Goal: Transaction & Acquisition: Purchase product/service

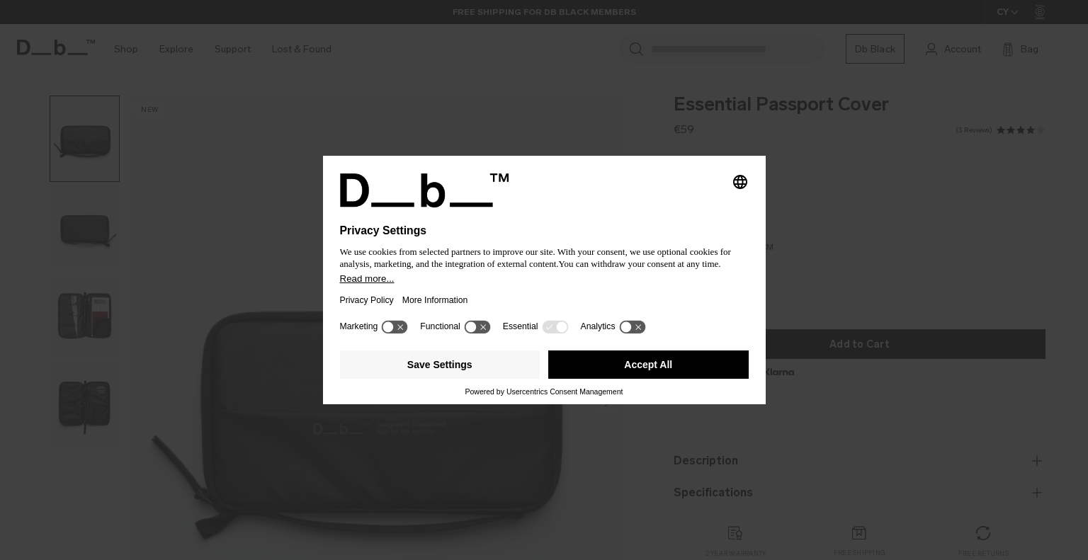
click at [674, 371] on button "Accept All" at bounding box center [648, 365] width 200 height 28
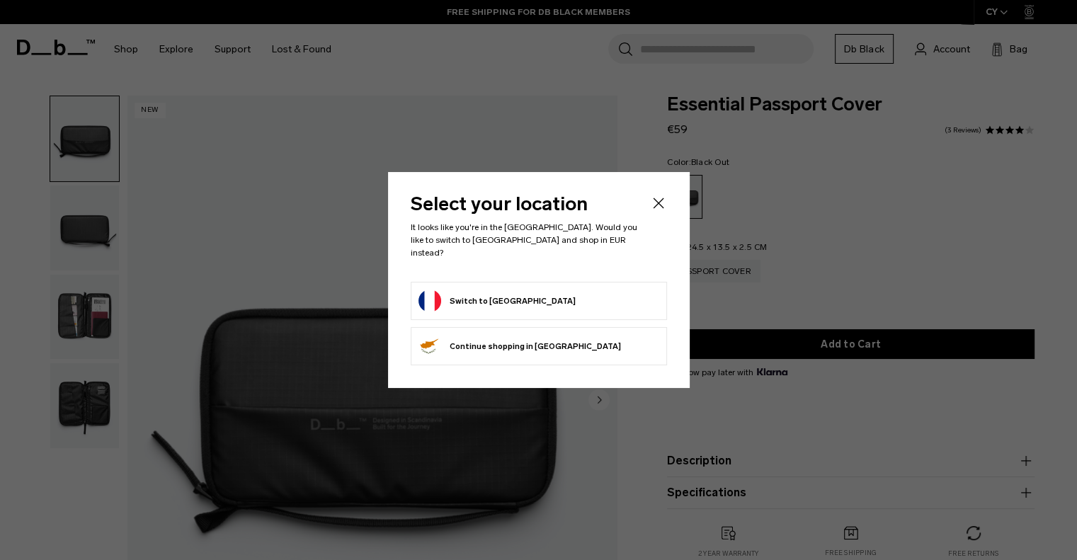
click at [612, 293] on form "Switch to [GEOGRAPHIC_DATA]" at bounding box center [539, 301] width 241 height 23
click at [504, 294] on button "Switch to [GEOGRAPHIC_DATA]" at bounding box center [497, 301] width 157 height 23
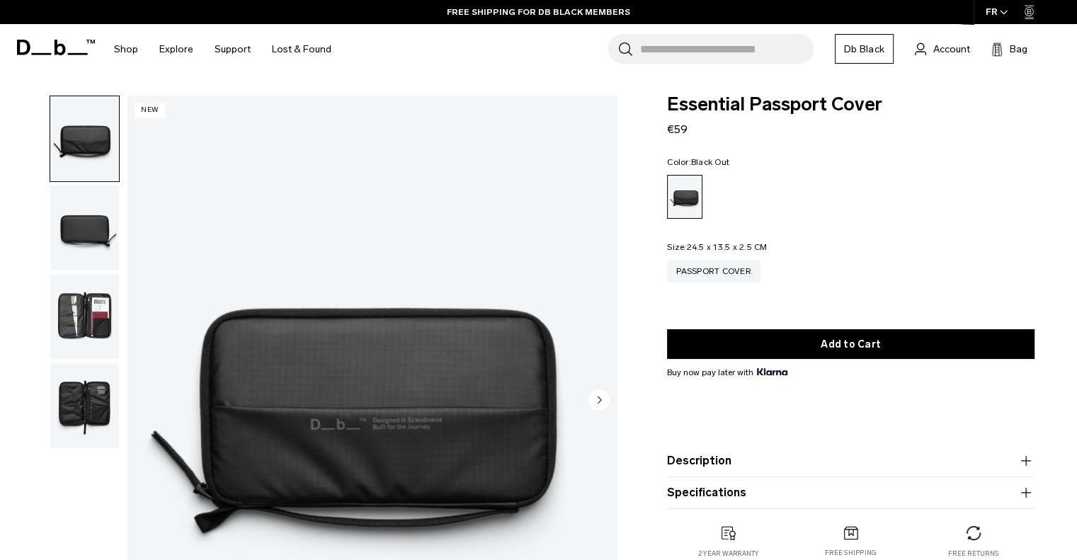
click at [79, 316] on img "button" at bounding box center [84, 317] width 69 height 85
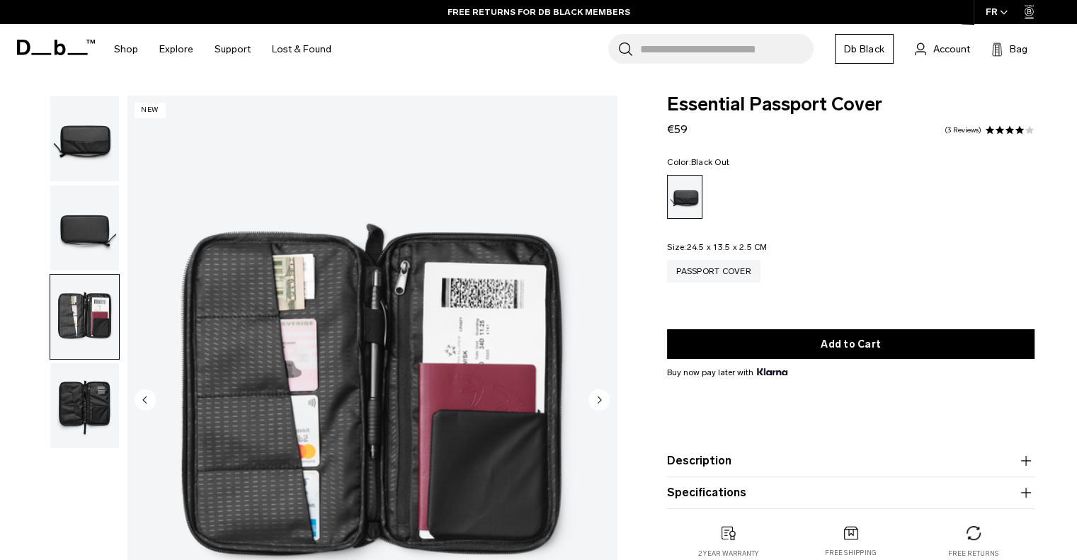
click at [81, 408] on img "button" at bounding box center [84, 405] width 69 height 85
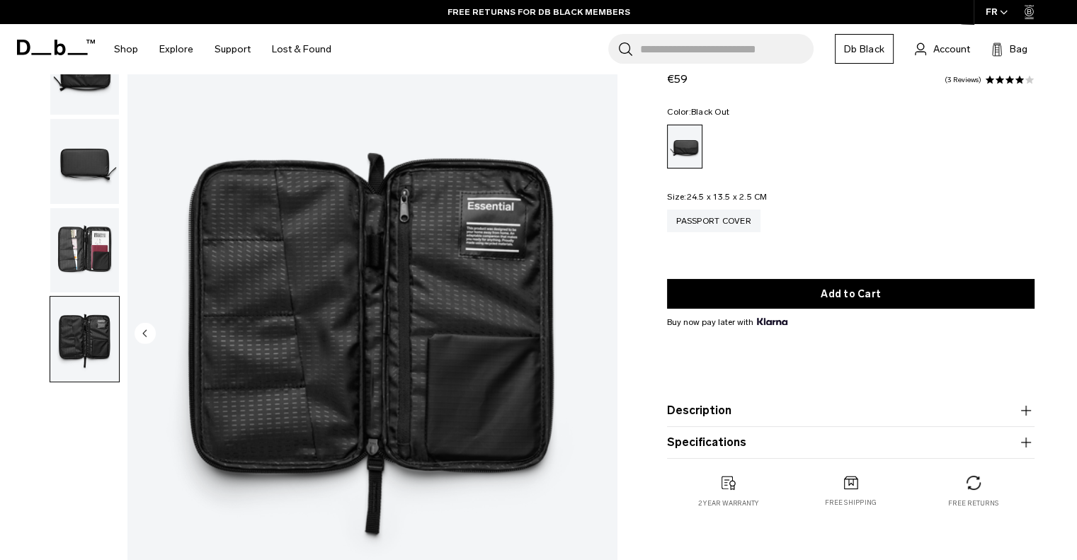
scroll to position [68, 0]
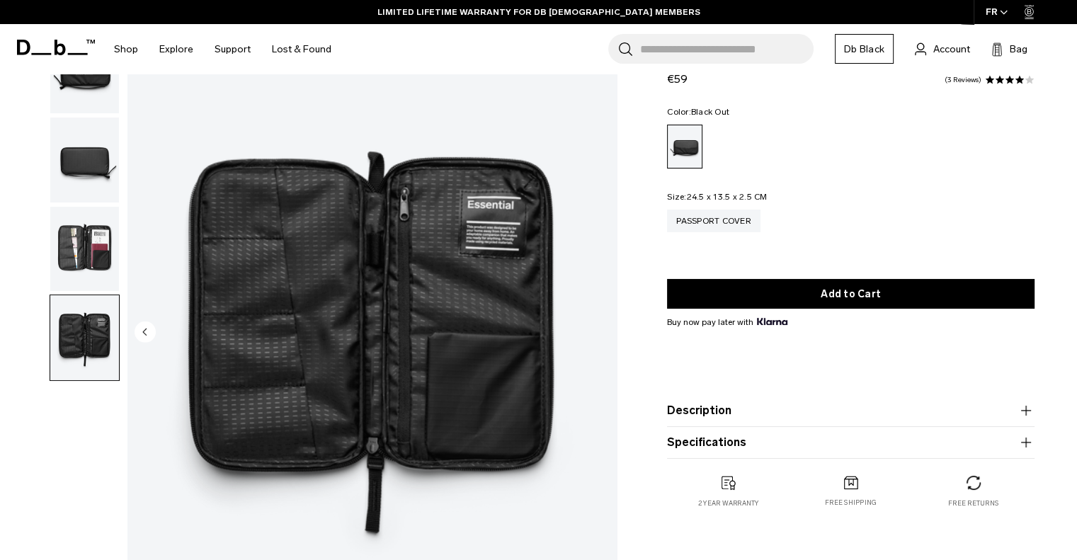
click at [89, 257] on img "button" at bounding box center [84, 249] width 69 height 85
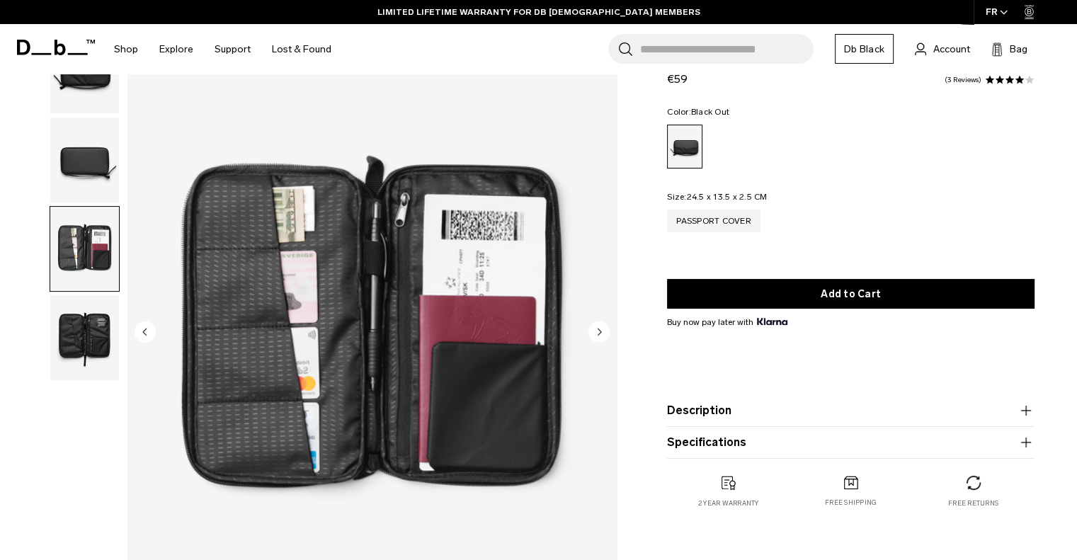
click at [101, 162] on img "button" at bounding box center [84, 160] width 69 height 85
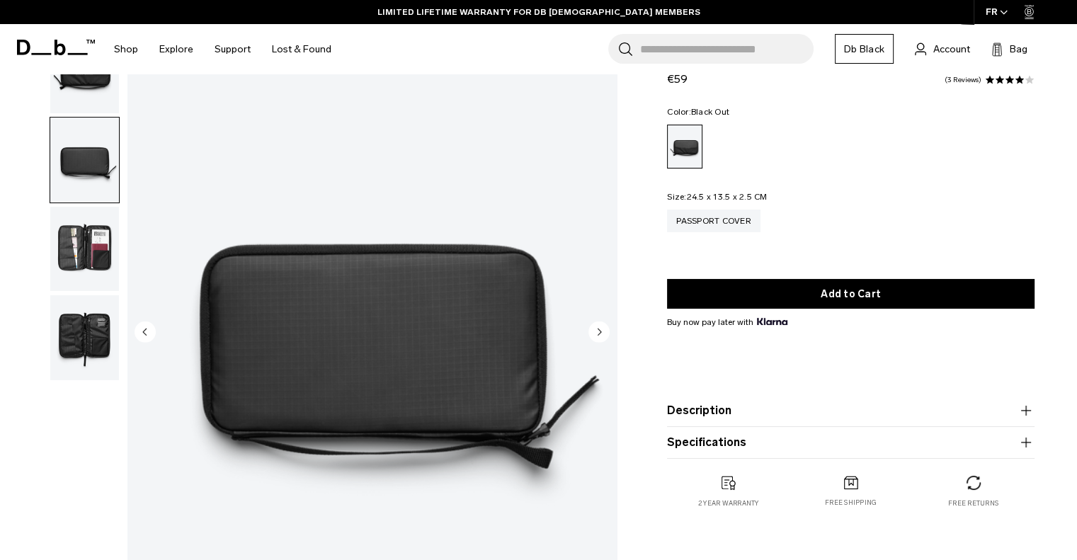
scroll to position [0, 0]
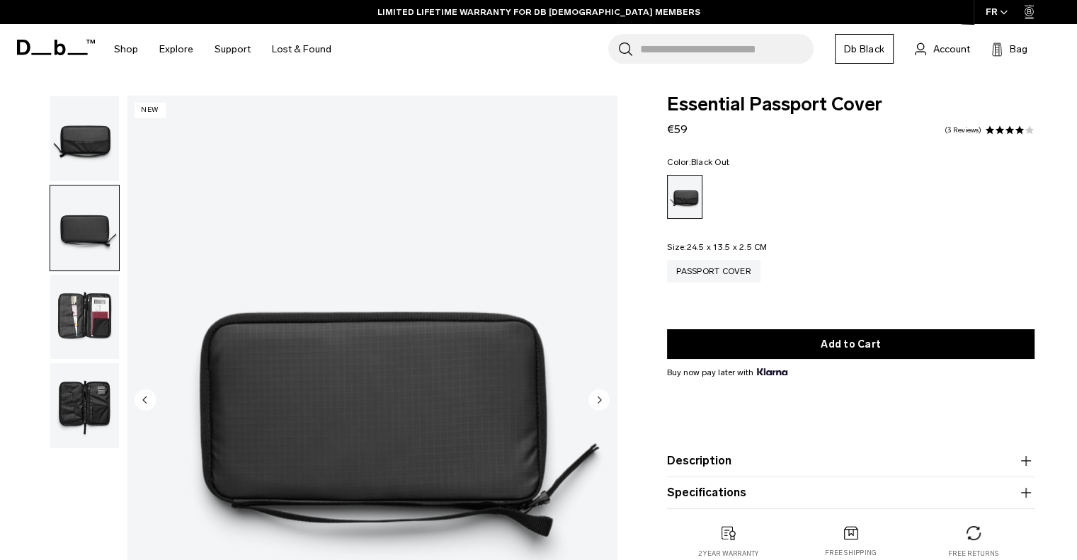
click at [101, 142] on img "button" at bounding box center [84, 138] width 69 height 85
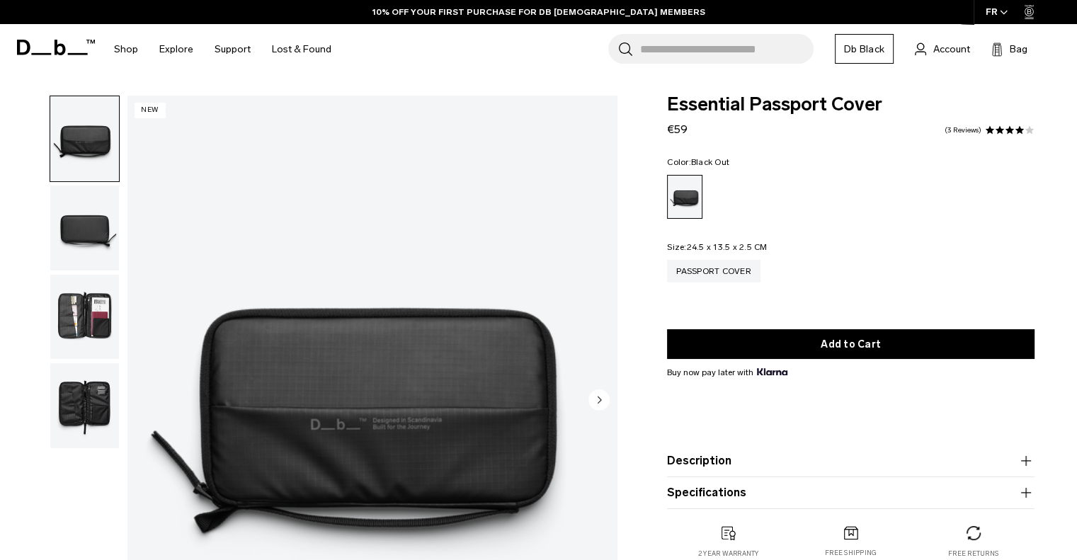
click at [57, 221] on img "button" at bounding box center [84, 228] width 69 height 85
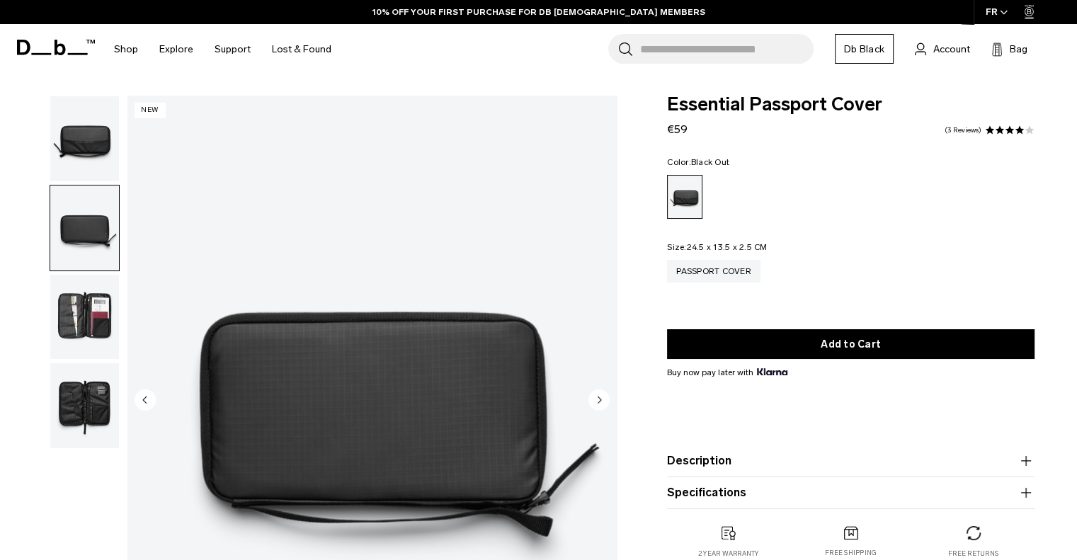
click at [81, 294] on img "button" at bounding box center [84, 317] width 69 height 85
